Goal: Task Accomplishment & Management: Use online tool/utility

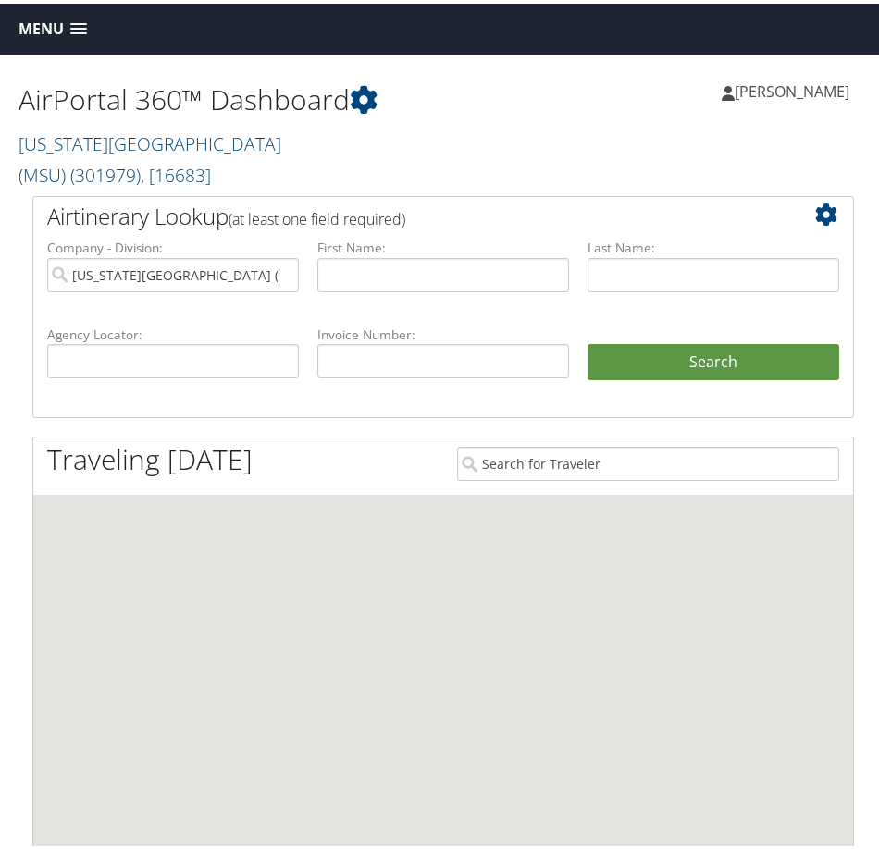
click at [49, 25] on span "Menu" at bounding box center [41, 26] width 45 height 18
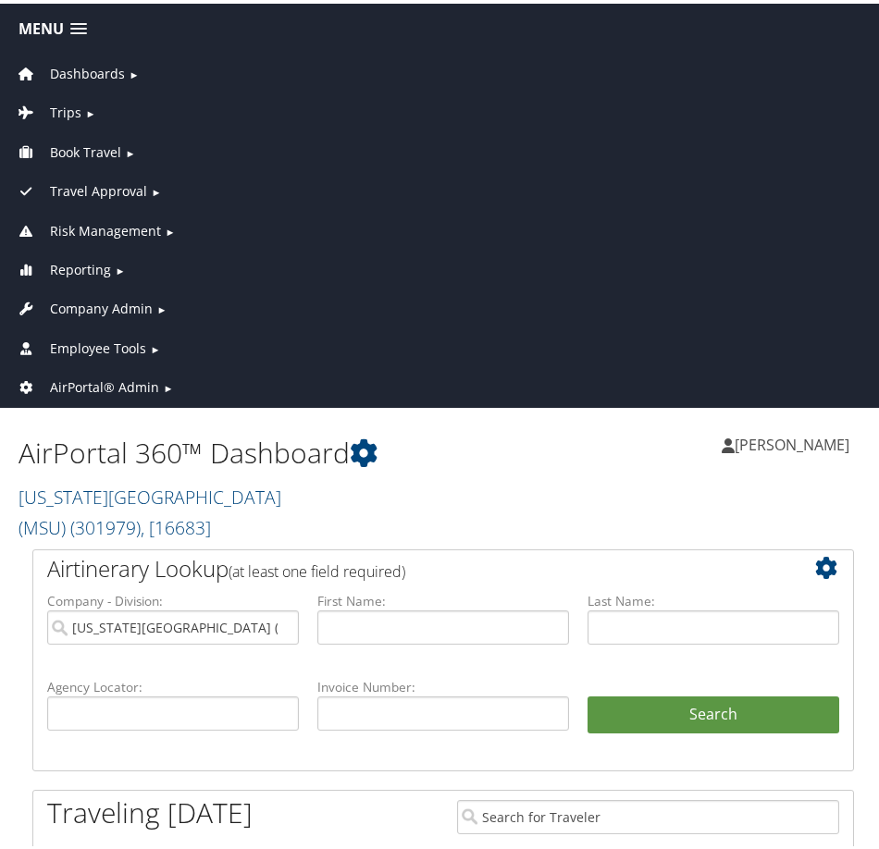
click at [120, 335] on span "Employee Tools" at bounding box center [98, 345] width 96 height 20
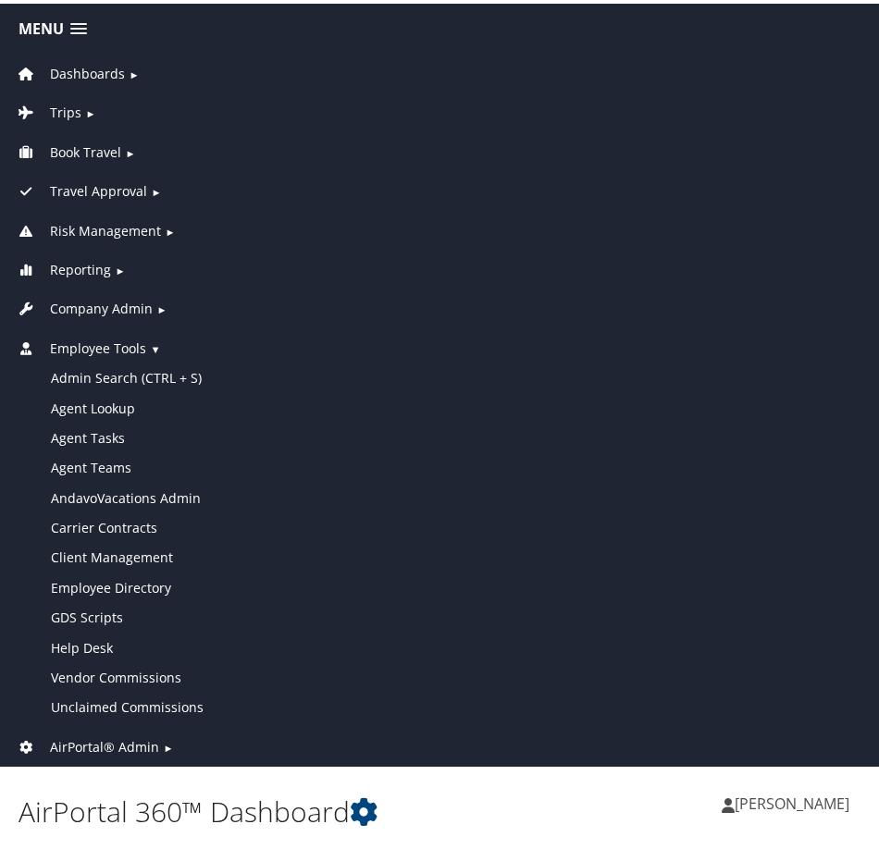
click at [103, 340] on span "Employee Tools" at bounding box center [98, 345] width 96 height 20
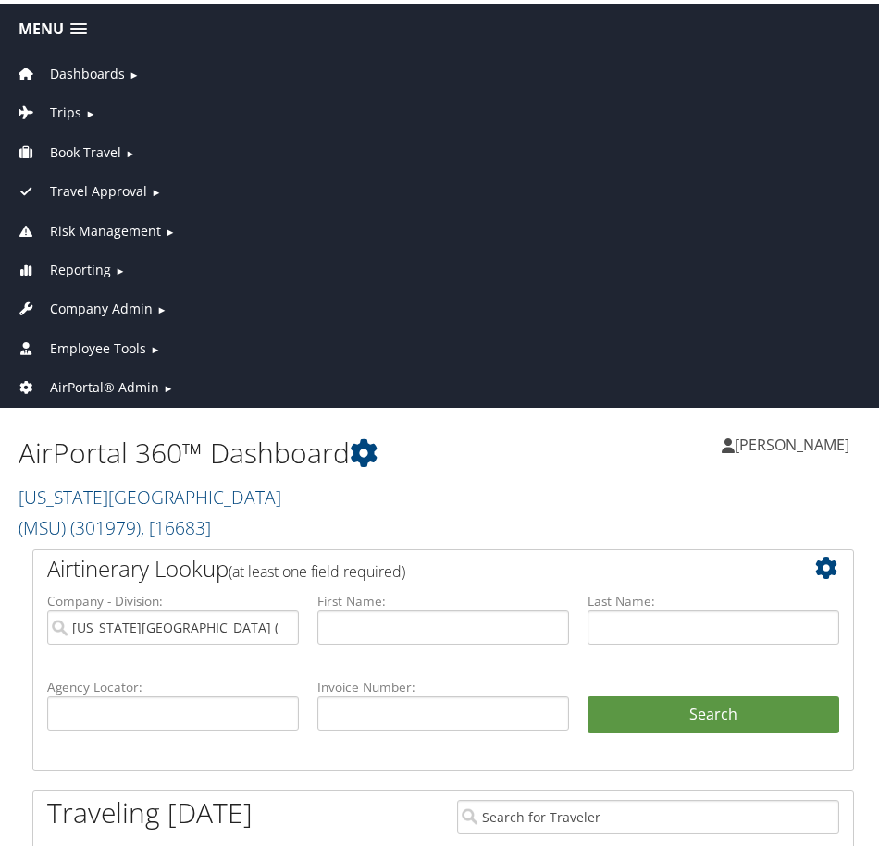
click at [102, 382] on span "AirPortal® Admin" at bounding box center [104, 384] width 109 height 20
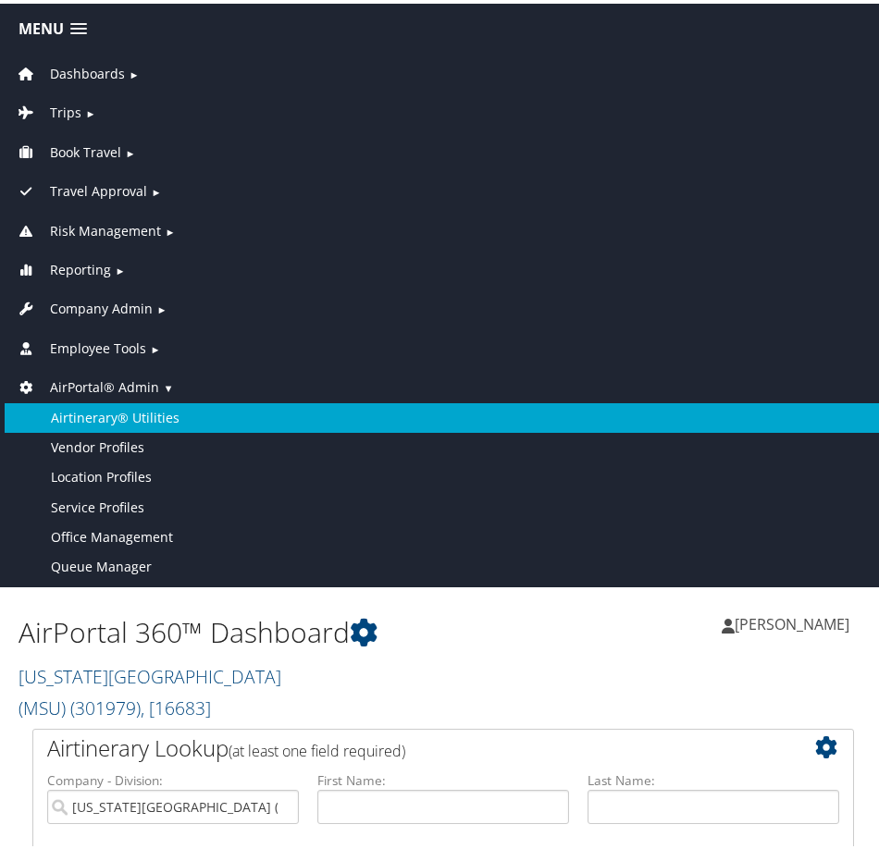
click at [103, 418] on link "Airtinerary® Utilities" at bounding box center [443, 415] width 877 height 30
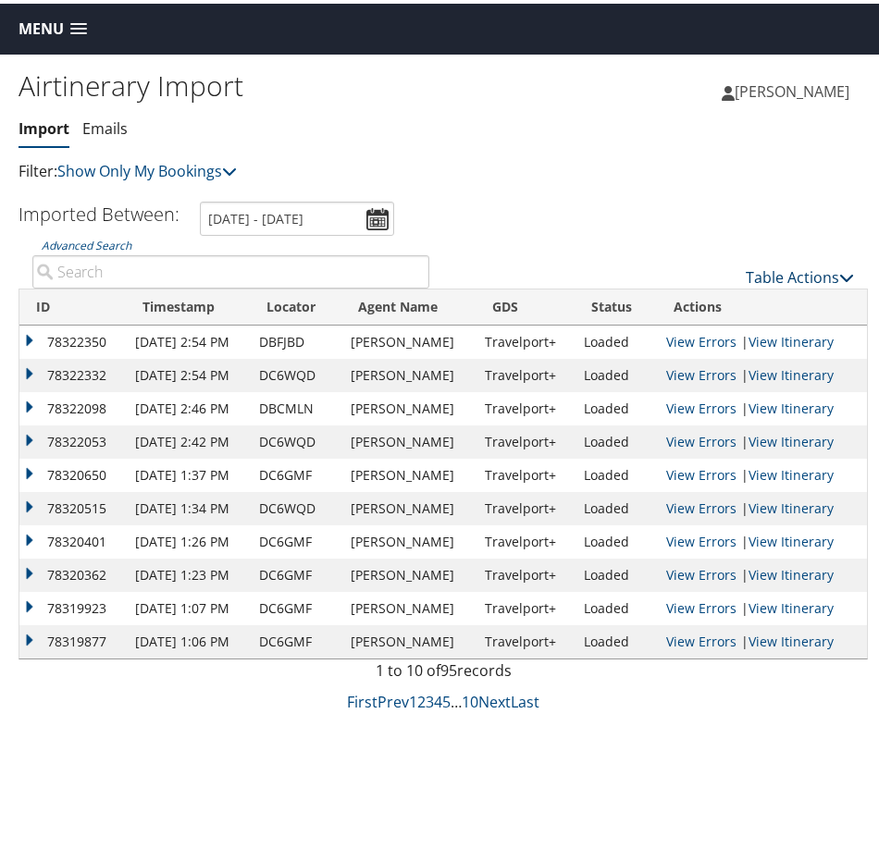
click at [776, 277] on link "Table Actions" at bounding box center [800, 274] width 108 height 20
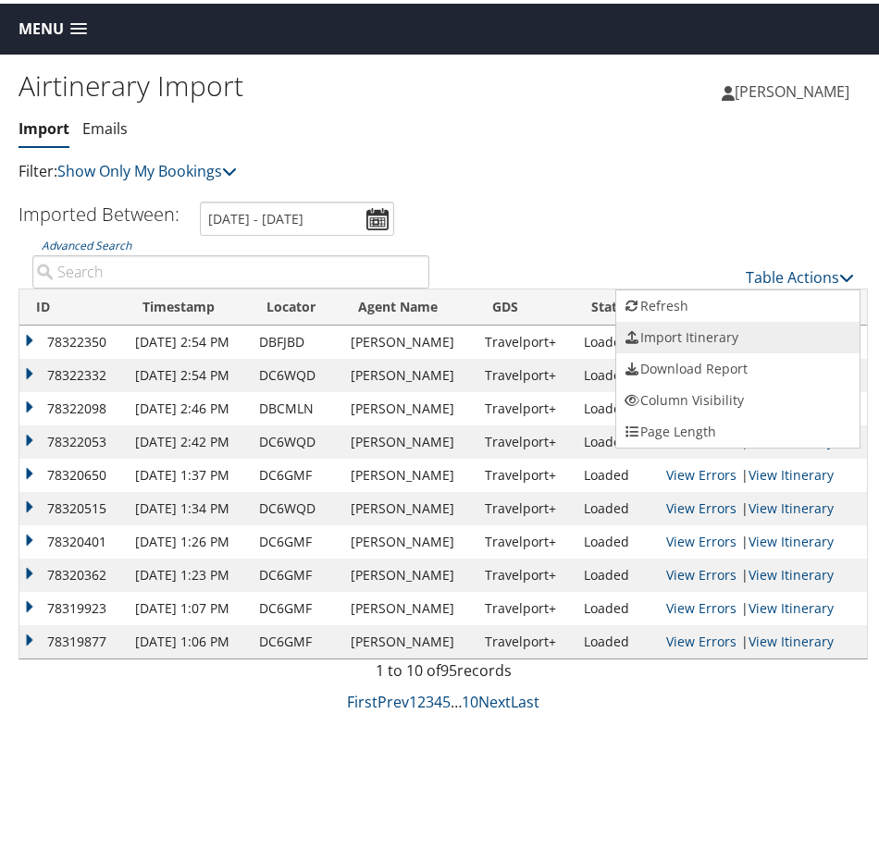
click at [702, 325] on link "Import Itinerary" at bounding box center [737, 333] width 243 height 31
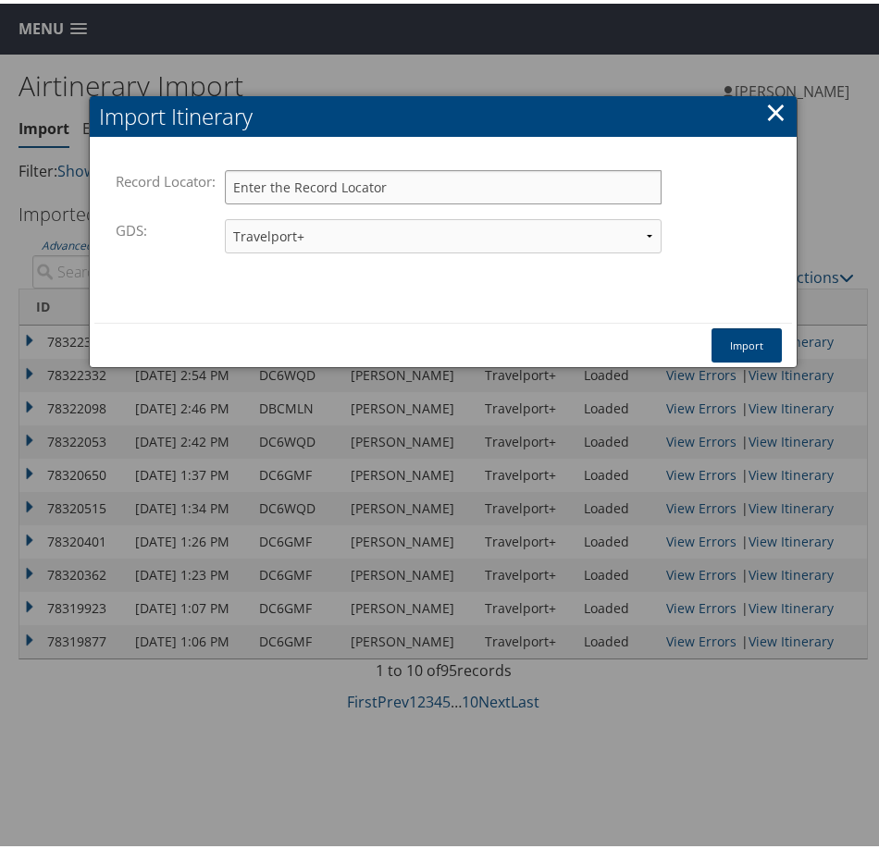
click at [318, 192] on input "Record Locator:" at bounding box center [443, 184] width 437 height 34
paste input "D6LS3B"
type input "D6LS3B"
click at [739, 342] on button "Import" at bounding box center [746, 342] width 70 height 34
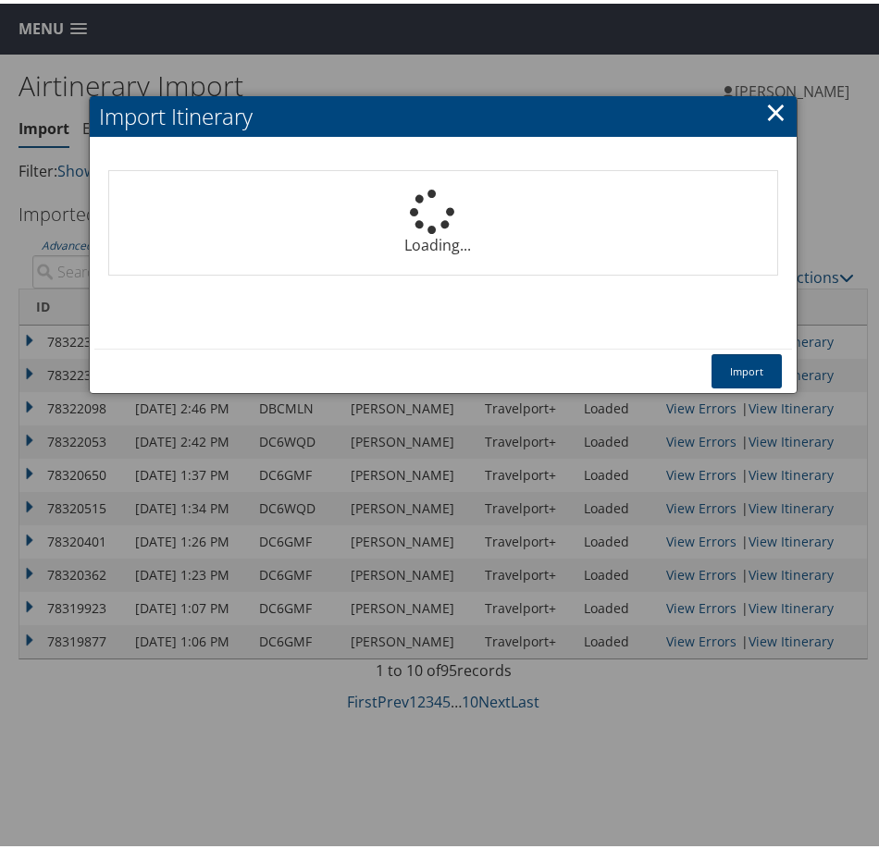
click at [685, 781] on div at bounding box center [443, 424] width 886 height 849
